Goal: Find contact information: Find contact information

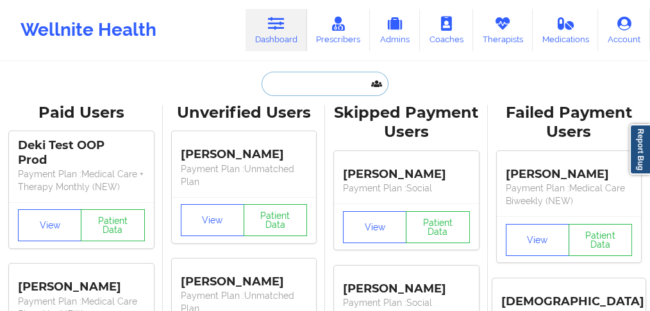
click at [277, 87] on input "text" at bounding box center [324, 84] width 127 height 24
paste input "[PERSON_NAME]"
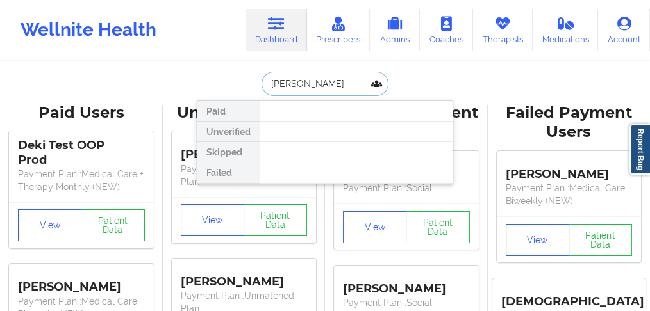
drag, startPoint x: 325, startPoint y: 82, endPoint x: 244, endPoint y: 78, distance: 81.5
click at [244, 79] on div "[PERSON_NAME] Paid Unverified Skipped Failed" at bounding box center [325, 84] width 256 height 24
click at [270, 81] on input "[PERSON_NAME]" at bounding box center [324, 84] width 127 height 24
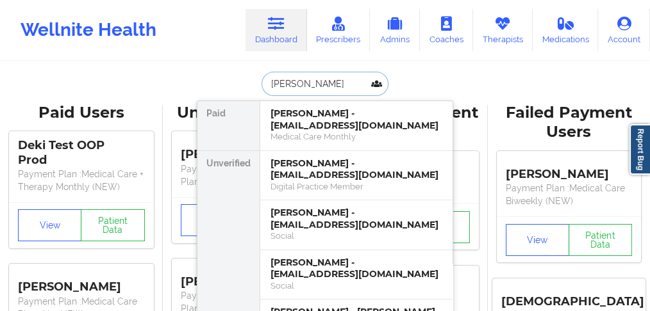
type input "[PERSON_NAME]"
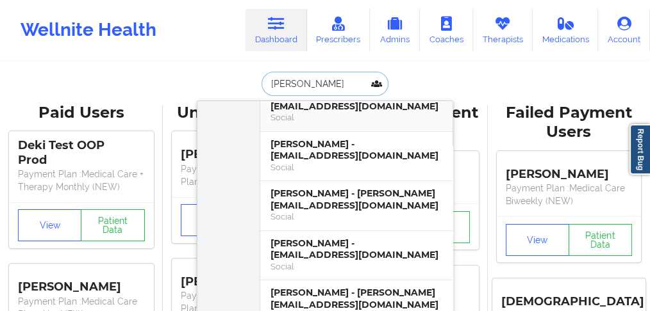
scroll to position [170, 0]
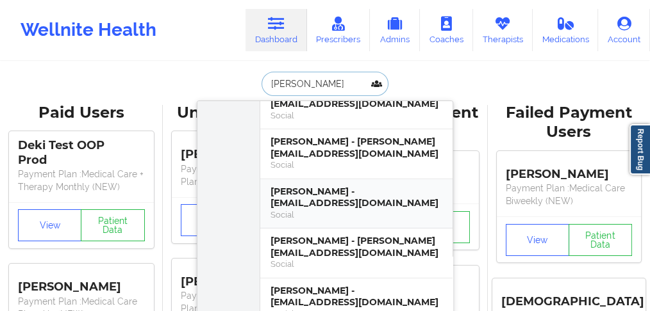
click at [333, 198] on div "[PERSON_NAME] - [EMAIL_ADDRESS][DOMAIN_NAME]" at bounding box center [356, 198] width 172 height 24
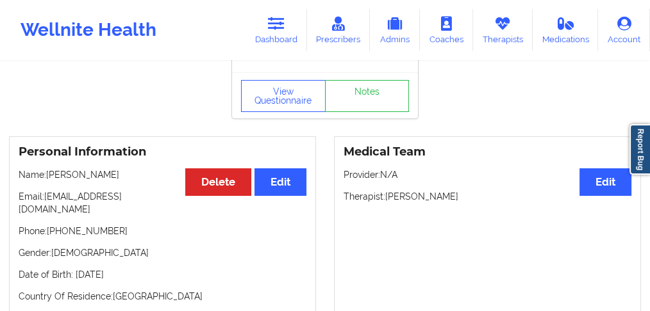
scroll to position [0, 0]
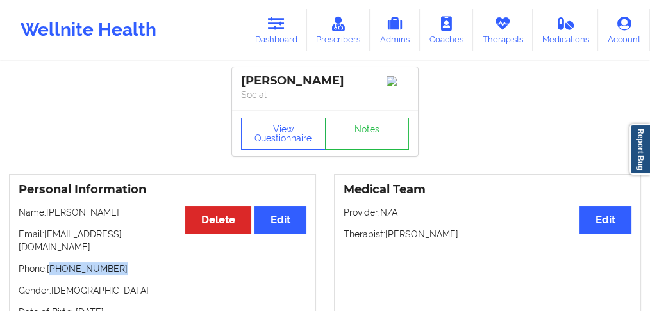
drag, startPoint x: 85, startPoint y: 258, endPoint x: 50, endPoint y: 258, distance: 35.3
click at [50, 263] on p "Phone: [PHONE_NUMBER]" at bounding box center [163, 269] width 288 height 13
copy p "[PHONE_NUMBER]"
click at [278, 40] on link "Dashboard" at bounding box center [276, 30] width 62 height 42
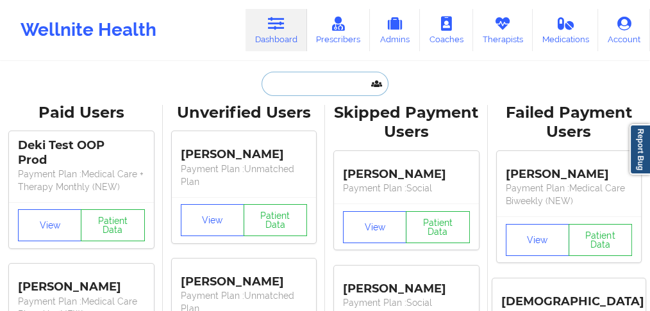
click at [278, 83] on input "text" at bounding box center [324, 84] width 127 height 24
paste input "[PERSON_NAME] [PERSON_NAME],"
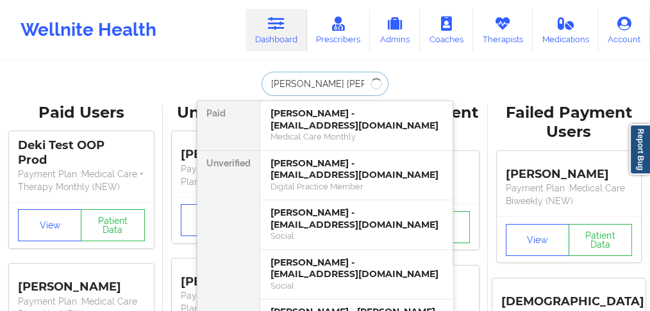
type input "[PERSON_NAME] [PERSON_NAME]"
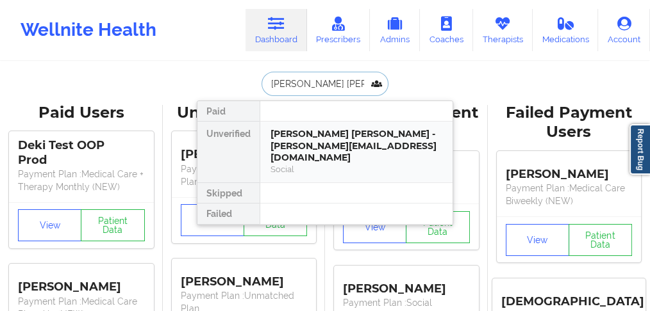
click at [299, 139] on div "[PERSON_NAME] [PERSON_NAME] - [PERSON_NAME][EMAIL_ADDRESS][DOMAIN_NAME]" at bounding box center [356, 146] width 172 height 36
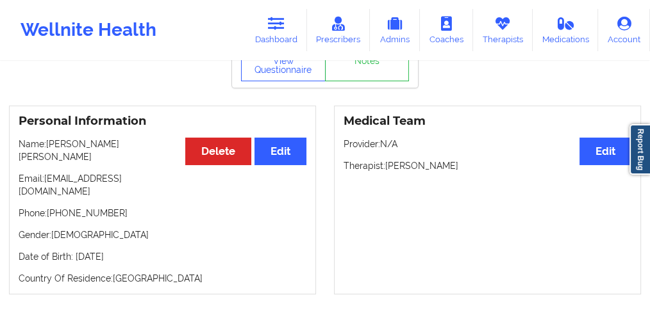
scroll to position [85, 0]
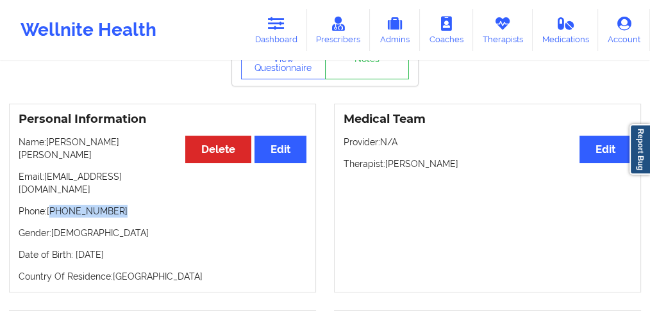
drag, startPoint x: 117, startPoint y: 178, endPoint x: 52, endPoint y: 179, distance: 64.7
click at [52, 205] on p "Phone: [PHONE_NUMBER]" at bounding box center [163, 211] width 288 height 13
copy p "[PHONE_NUMBER]"
click at [285, 41] on link "Dashboard" at bounding box center [276, 30] width 62 height 42
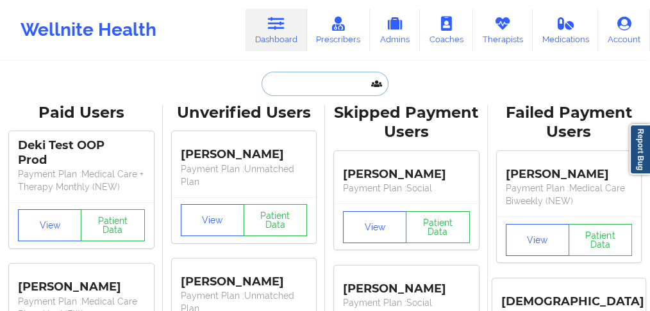
click at [295, 73] on input "text" at bounding box center [324, 84] width 127 height 24
paste input "[PERSON_NAME]"
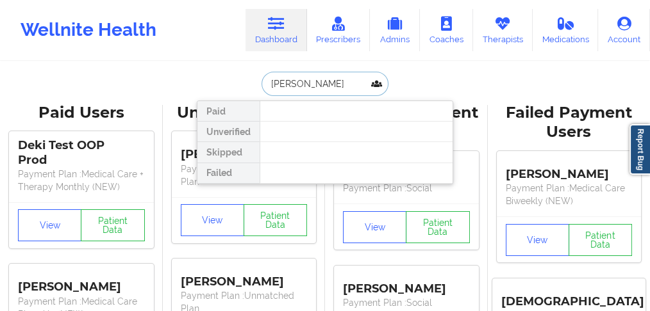
drag, startPoint x: 362, startPoint y: 88, endPoint x: 310, endPoint y: 86, distance: 52.6
click at [310, 86] on input "[PERSON_NAME]" at bounding box center [324, 84] width 127 height 24
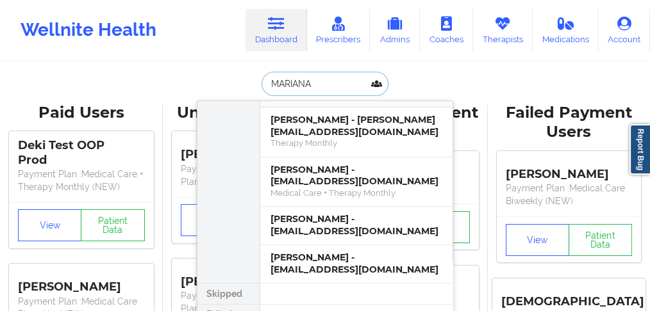
scroll to position [492, 0]
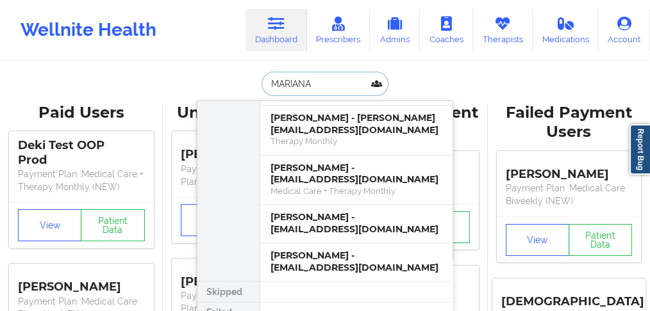
drag, startPoint x: 321, startPoint y: 82, endPoint x: 249, endPoint y: 82, distance: 71.8
click at [249, 82] on div "[PERSON_NAME] [PERSON_NAME] - [EMAIL_ADDRESS][DOMAIN_NAME] Medical Care + Thera…" at bounding box center [325, 84] width 256 height 24
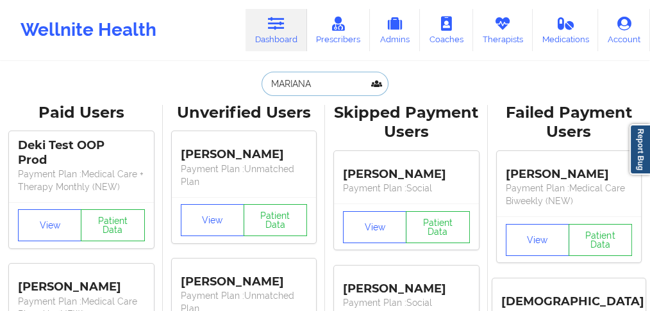
paste input "[PERSON_NAME]"
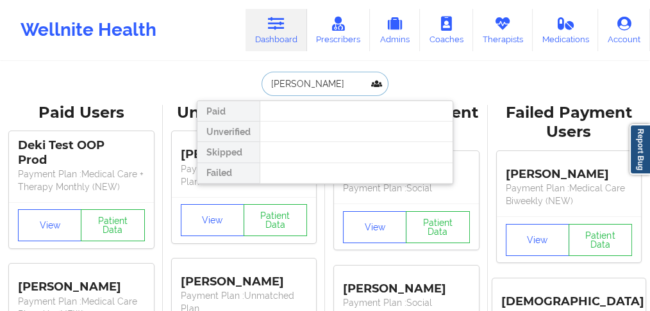
scroll to position [0, 0]
drag, startPoint x: 311, startPoint y: 83, endPoint x: 262, endPoint y: 75, distance: 49.9
click at [262, 75] on input "[PERSON_NAME]" at bounding box center [324, 84] width 127 height 24
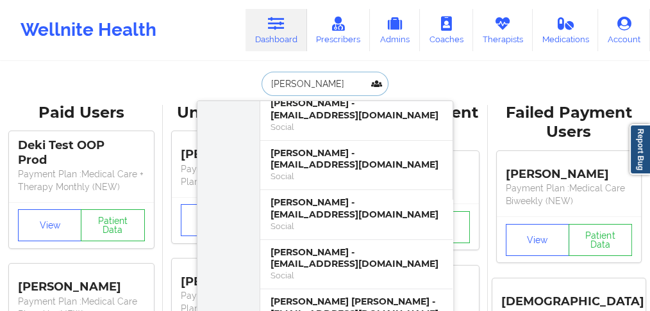
drag, startPoint x: 310, startPoint y: 86, endPoint x: 238, endPoint y: 82, distance: 71.9
click at [238, 82] on div "[PERSON_NAME] Paid Unverified [PERSON_NAME] - [EMAIL_ADDRESS][DOMAIN_NAME] Soci…" at bounding box center [325, 84] width 256 height 24
paste input "[GEOGRAPHIC_DATA][PERSON_NAME]"
type input "[GEOGRAPHIC_DATA][PERSON_NAME]"
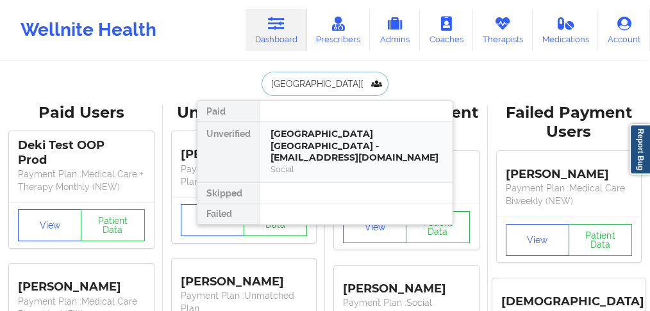
click at [302, 138] on div "[GEOGRAPHIC_DATA] [GEOGRAPHIC_DATA] - [EMAIL_ADDRESS][DOMAIN_NAME]" at bounding box center [356, 146] width 172 height 36
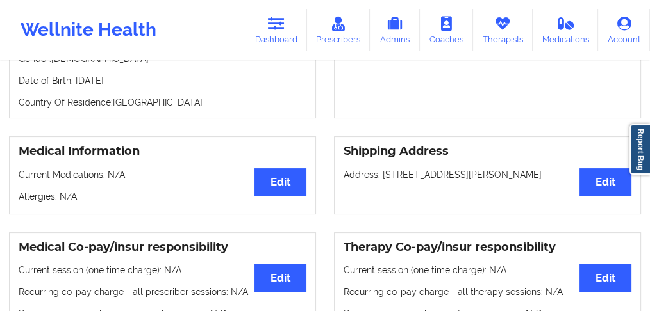
scroll to position [213, 0]
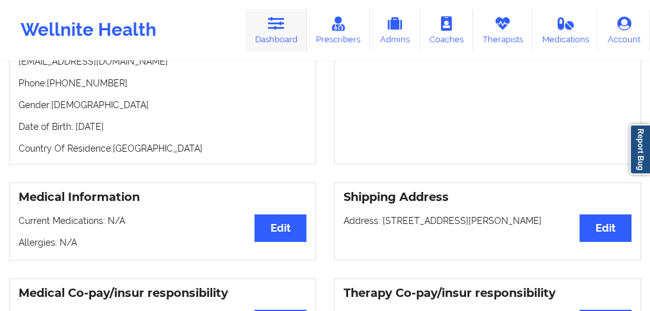
click at [271, 43] on link "Dashboard" at bounding box center [276, 30] width 62 height 42
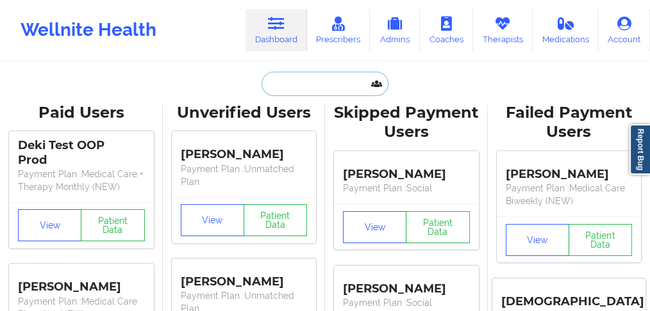
click at [274, 79] on input "text" at bounding box center [324, 84] width 127 height 24
paste input "[PERSON_NAME] [PERSON_NAME]"
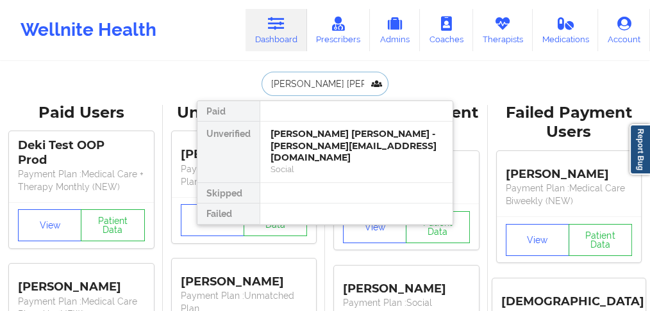
drag, startPoint x: 323, startPoint y: 87, endPoint x: 257, endPoint y: 87, distance: 66.0
click at [257, 87] on div "[PERSON_NAME] [PERSON_NAME] Paid Unverified [PERSON_NAME] [PERSON_NAME] - [PERS…" at bounding box center [325, 84] width 256 height 24
paste input "[PERSON_NAME]"
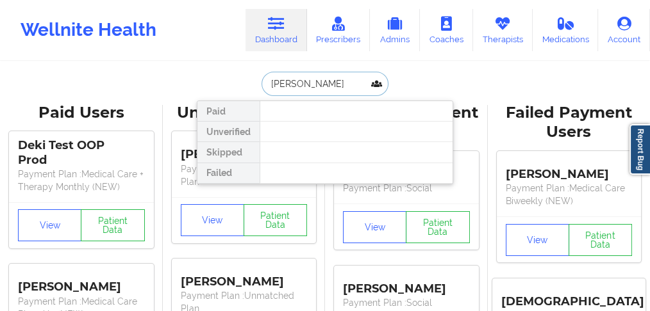
drag, startPoint x: 233, startPoint y: 85, endPoint x: 159, endPoint y: 85, distance: 73.7
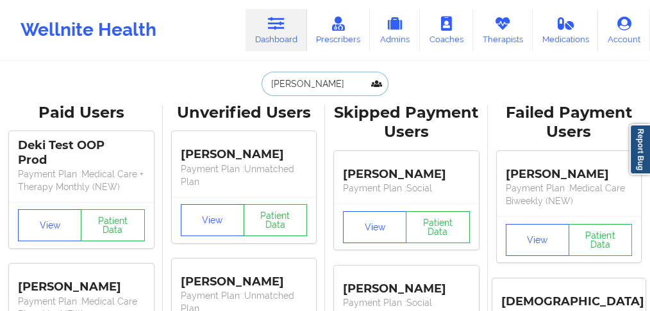
paste input "[PERSON_NAME]"
type input "[PERSON_NAME]"
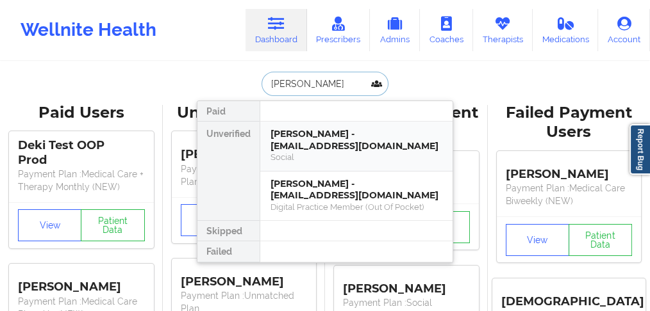
click at [292, 138] on div "[PERSON_NAME] - [EMAIL_ADDRESS][DOMAIN_NAME]" at bounding box center [356, 140] width 172 height 24
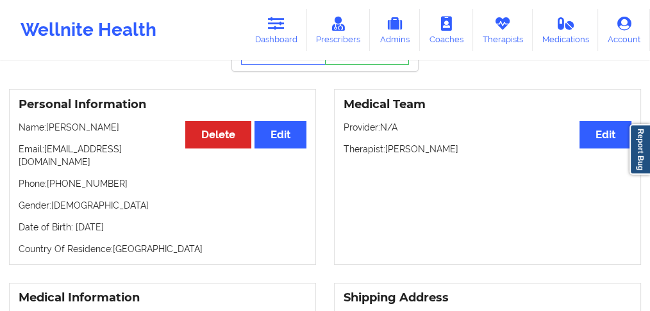
scroll to position [85, 0]
drag, startPoint x: 99, startPoint y: 133, endPoint x: 47, endPoint y: 131, distance: 51.9
click at [47, 131] on p "Name: [PERSON_NAME]" at bounding box center [163, 127] width 288 height 13
copy p "[PERSON_NAME]"
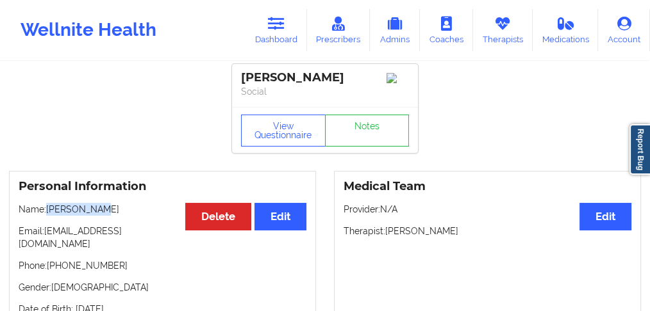
scroll to position [0, 0]
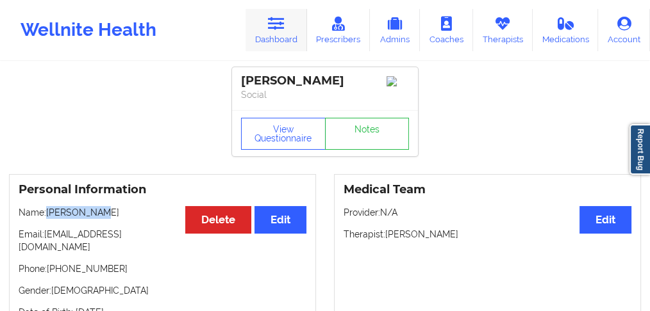
click at [283, 38] on link "Dashboard" at bounding box center [276, 30] width 62 height 42
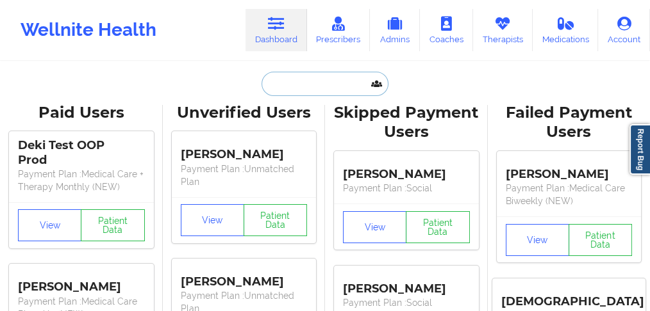
click at [288, 86] on input "text" at bounding box center [324, 84] width 127 height 24
paste input "[GEOGRAPHIC_DATA][PERSON_NAME]"
type input "[GEOGRAPHIC_DATA][PERSON_NAME]"
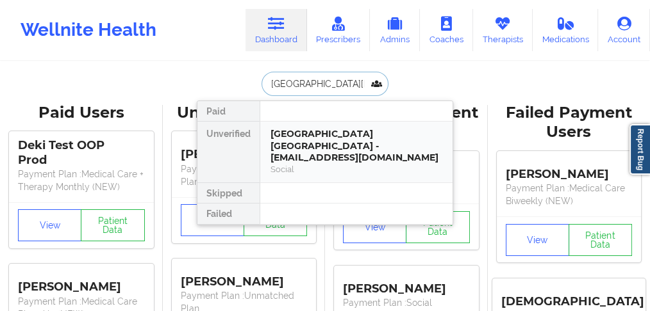
click at [311, 136] on div "[GEOGRAPHIC_DATA] [GEOGRAPHIC_DATA] - [EMAIL_ADDRESS][DOMAIN_NAME]" at bounding box center [356, 146] width 172 height 36
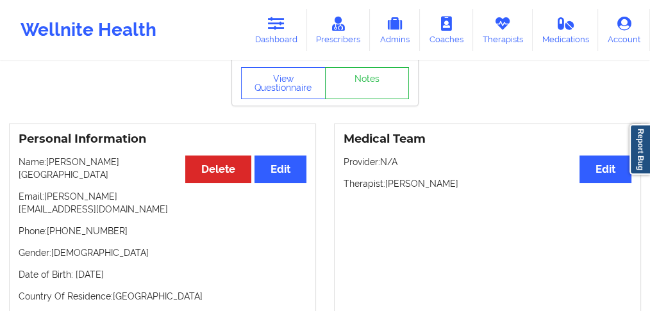
scroll to position [85, 0]
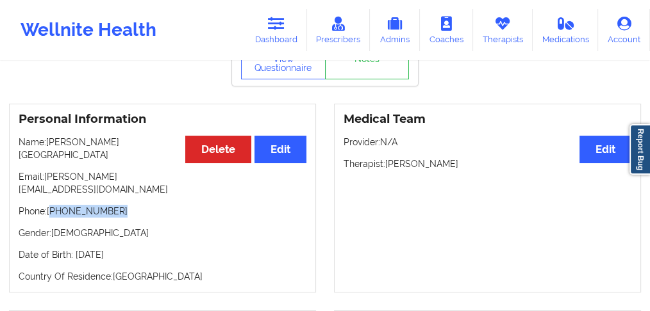
drag, startPoint x: 118, startPoint y: 169, endPoint x: 53, endPoint y: 170, distance: 64.7
click at [53, 205] on p "Phone: [PHONE_NUMBER]" at bounding box center [163, 211] width 288 height 13
copy p "[PHONE_NUMBER]"
click at [126, 205] on p "Phone: [PHONE_NUMBER]" at bounding box center [163, 211] width 288 height 13
click at [49, 205] on p "Phone: [PHONE_NUMBER]" at bounding box center [163, 211] width 288 height 13
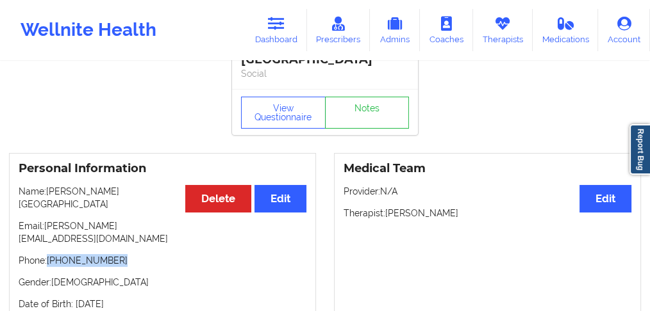
scroll to position [0, 0]
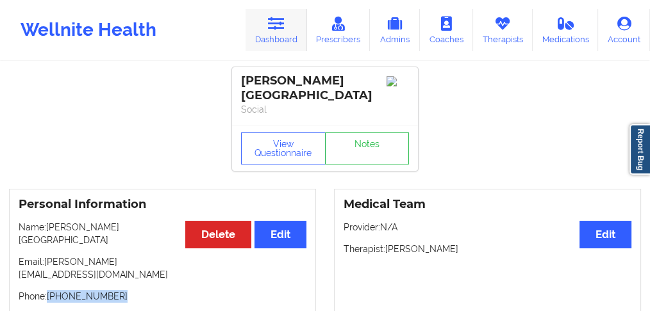
click at [279, 29] on icon at bounding box center [276, 24] width 17 height 14
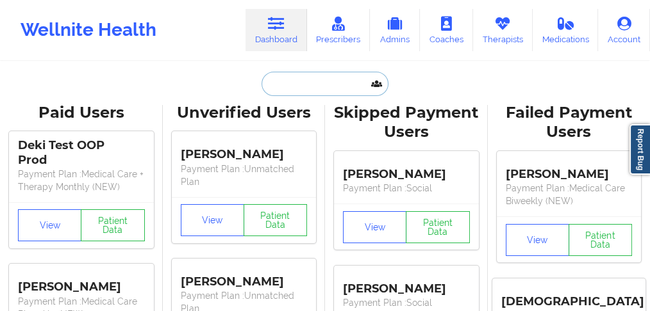
click at [294, 81] on input "text" at bounding box center [324, 84] width 127 height 24
paste input "[PERSON_NAME]"
type input "[PERSON_NAME]"
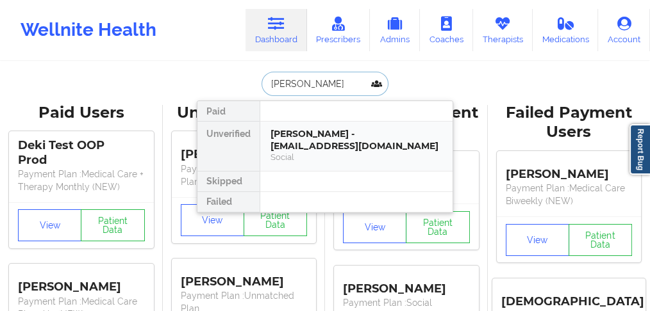
click at [299, 138] on div "[PERSON_NAME] - [EMAIL_ADDRESS][DOMAIN_NAME]" at bounding box center [356, 140] width 172 height 24
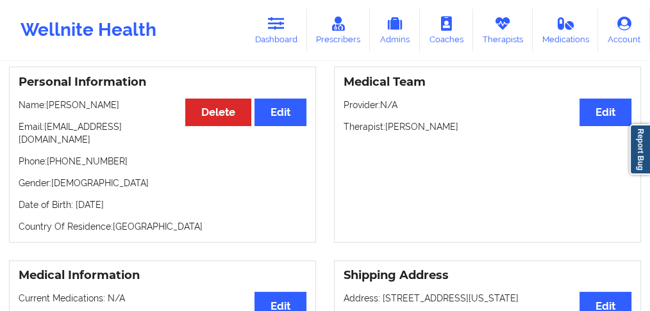
scroll to position [128, 0]
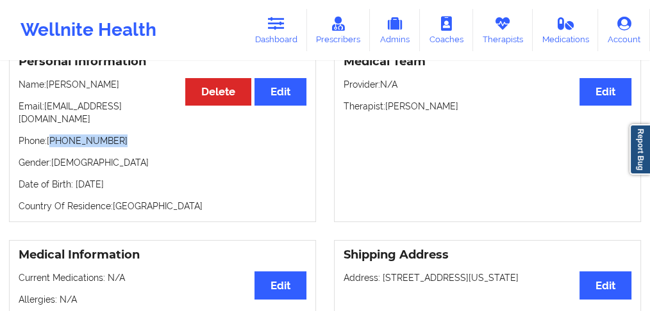
drag, startPoint x: 110, startPoint y: 133, endPoint x: 53, endPoint y: 130, distance: 57.1
click at [53, 135] on p "Phone: [PHONE_NUMBER]" at bounding box center [163, 141] width 288 height 13
copy p "[PHONE_NUMBER]"
click at [285, 26] on icon at bounding box center [276, 24] width 17 height 14
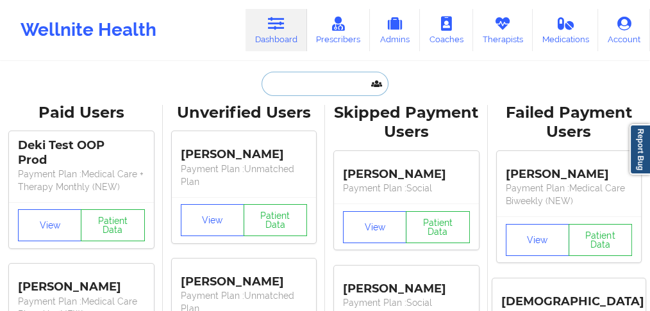
click at [291, 79] on input "text" at bounding box center [324, 84] width 127 height 24
paste input "[PHONE_NUMBER]"
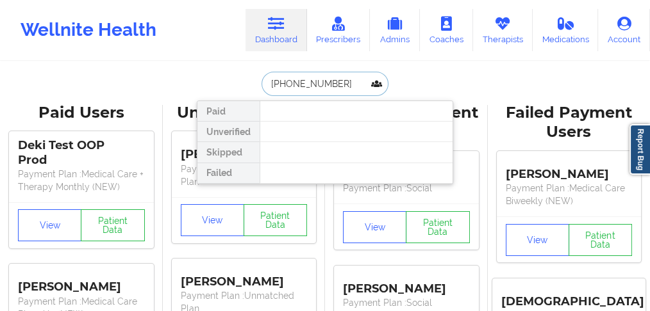
drag, startPoint x: 327, startPoint y: 79, endPoint x: 237, endPoint y: 76, distance: 90.4
click at [237, 76] on div "[PHONE_NUMBER] Paid Unverified Skipped Failed" at bounding box center [325, 84] width 256 height 24
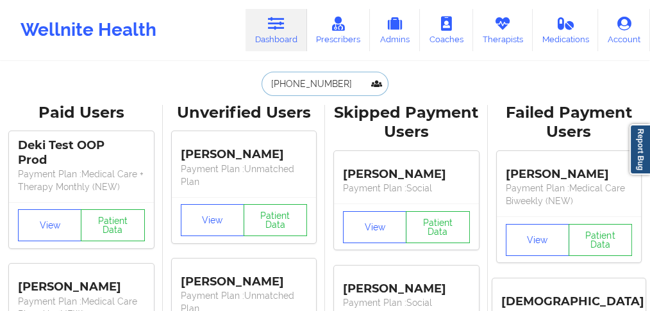
paste input "[PERSON_NAME]"
type input "[PERSON_NAME]"
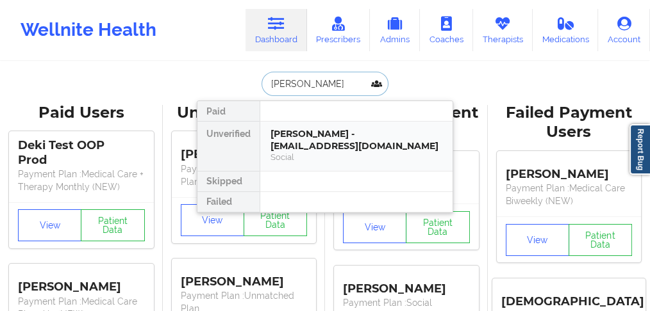
click at [311, 147] on div "[PERSON_NAME] - [EMAIL_ADDRESS][DOMAIN_NAME]" at bounding box center [356, 140] width 172 height 24
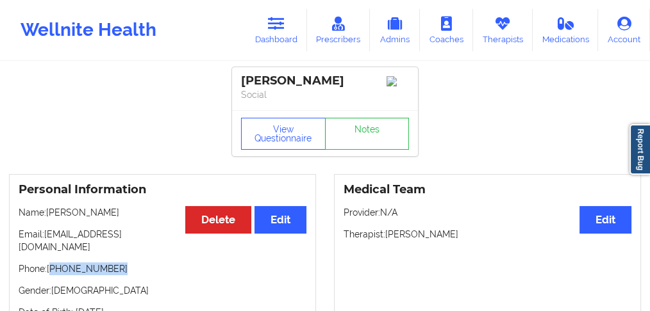
drag, startPoint x: 115, startPoint y: 260, endPoint x: 53, endPoint y: 260, distance: 61.5
click at [53, 263] on p "Phone: [PHONE_NUMBER]" at bounding box center [163, 269] width 288 height 13
copy p "[PHONE_NUMBER]"
